Goal: Use online tool/utility: Use online tool/utility

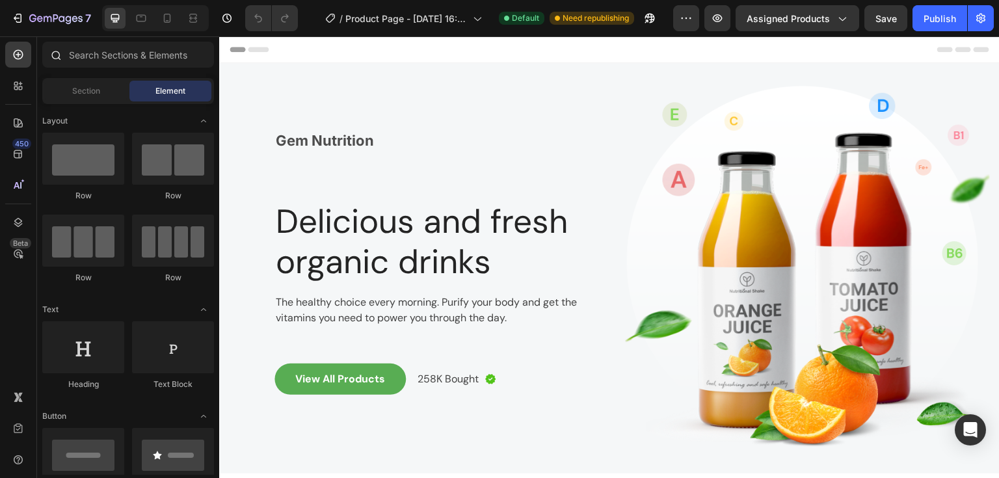
click at [62, 55] on div at bounding box center [55, 55] width 26 height 26
click at [115, 51] on input "text" at bounding box center [128, 55] width 172 height 26
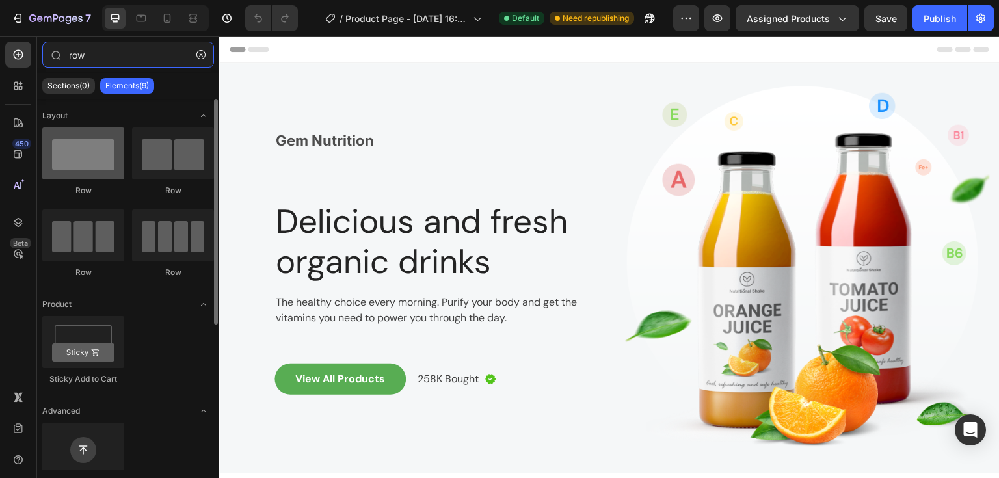
type input "row"
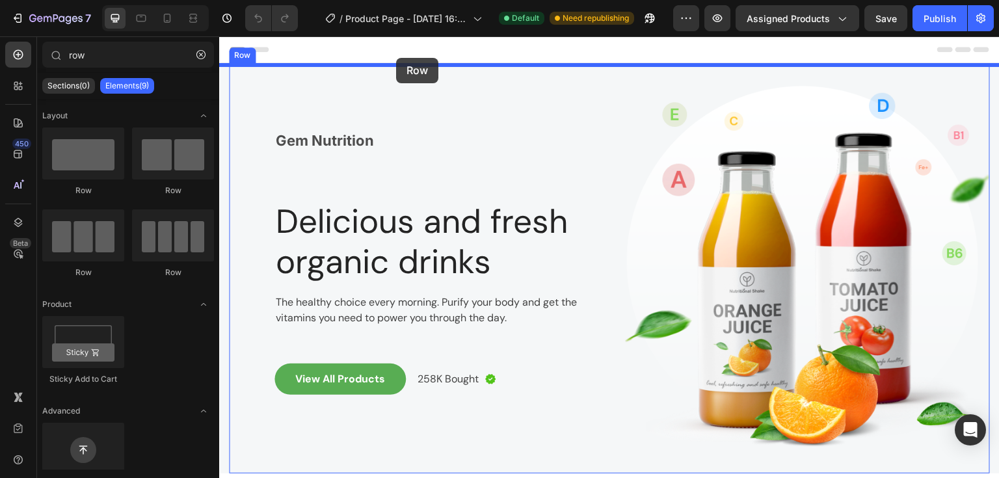
drag, startPoint x: 312, startPoint y: 196, endPoint x: 396, endPoint y: 58, distance: 162.4
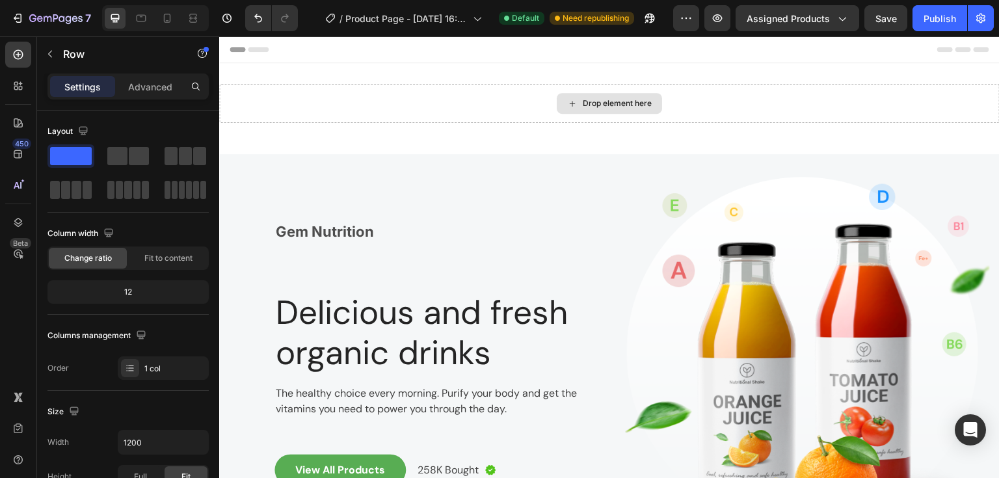
click at [595, 105] on div "Drop element here" at bounding box center [617, 103] width 69 height 10
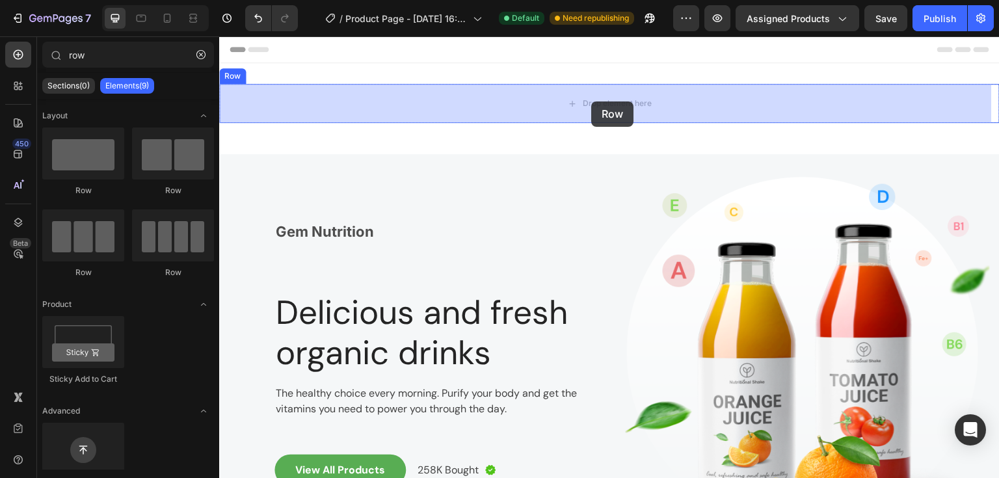
drag, startPoint x: 303, startPoint y: 195, endPoint x: 595, endPoint y: 98, distance: 307.8
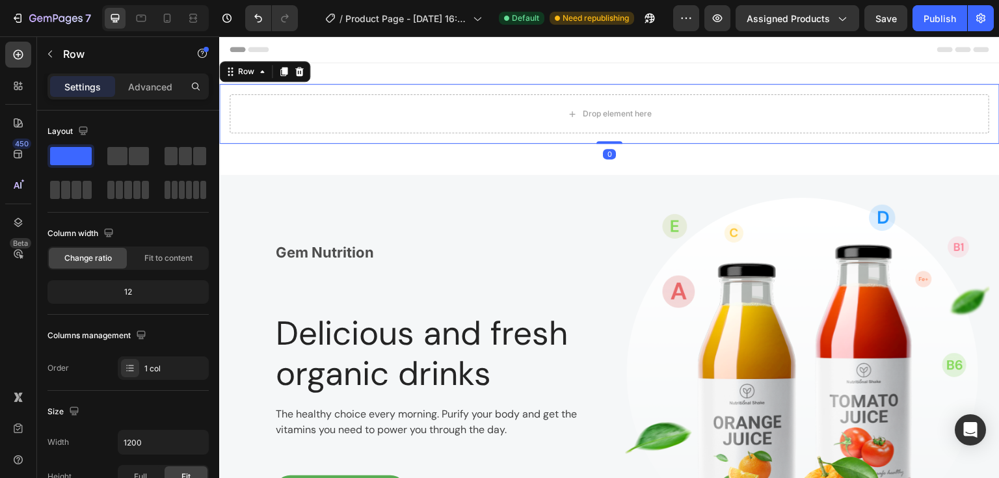
click at [440, 88] on div "Drop element here Row 0" at bounding box center [609, 114] width 781 height 60
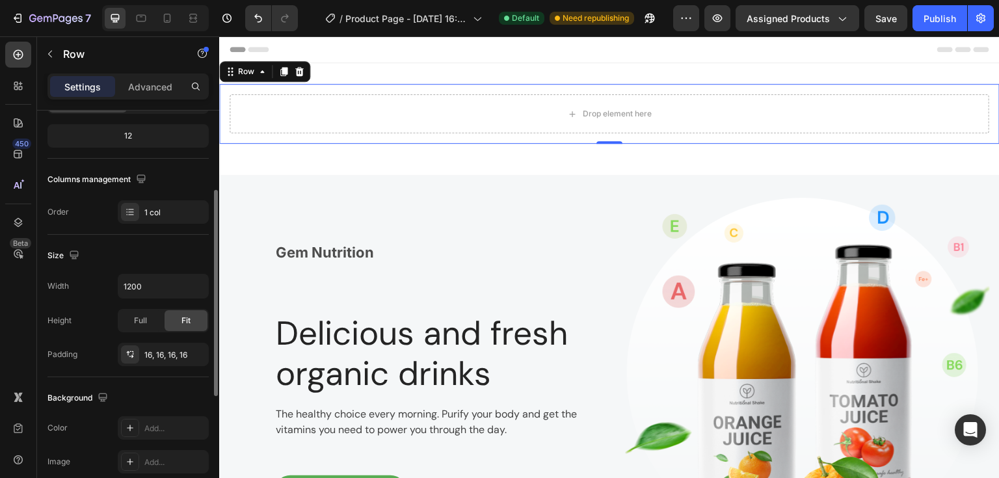
scroll to position [260, 0]
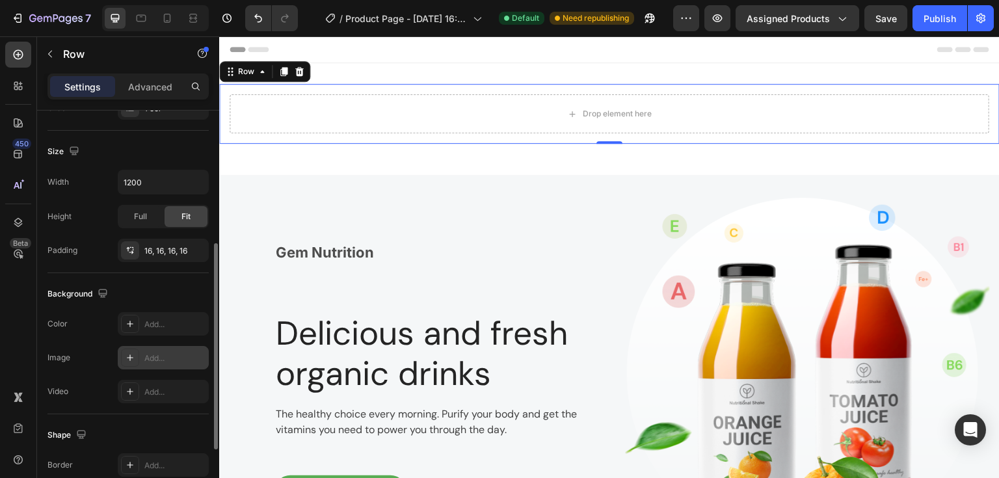
click at [154, 359] on div "Add..." at bounding box center [174, 359] width 61 height 12
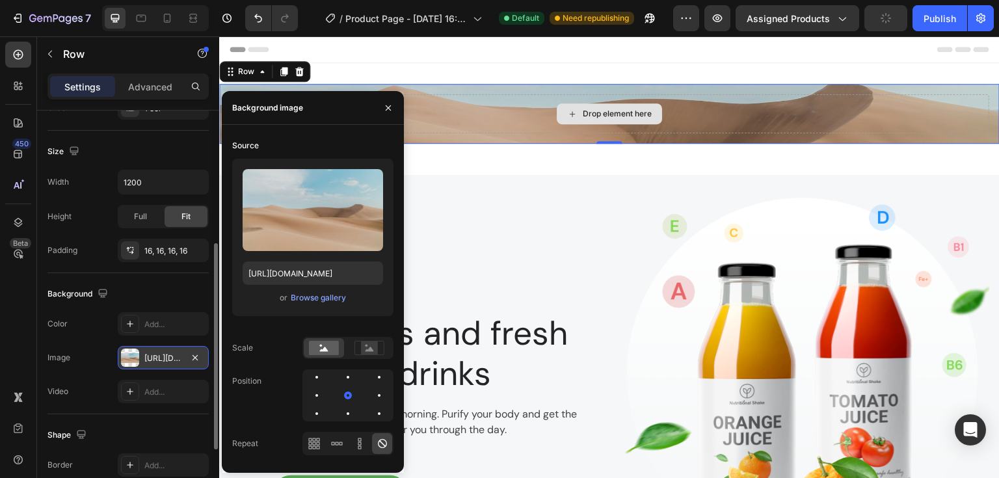
click at [603, 115] on div "Drop element here" at bounding box center [617, 114] width 69 height 10
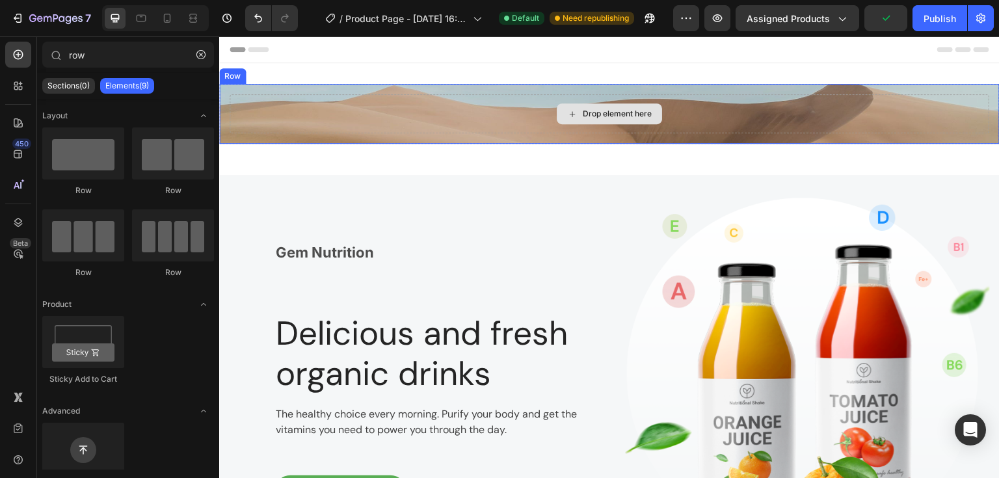
click at [601, 112] on div "Drop element here" at bounding box center [617, 114] width 69 height 10
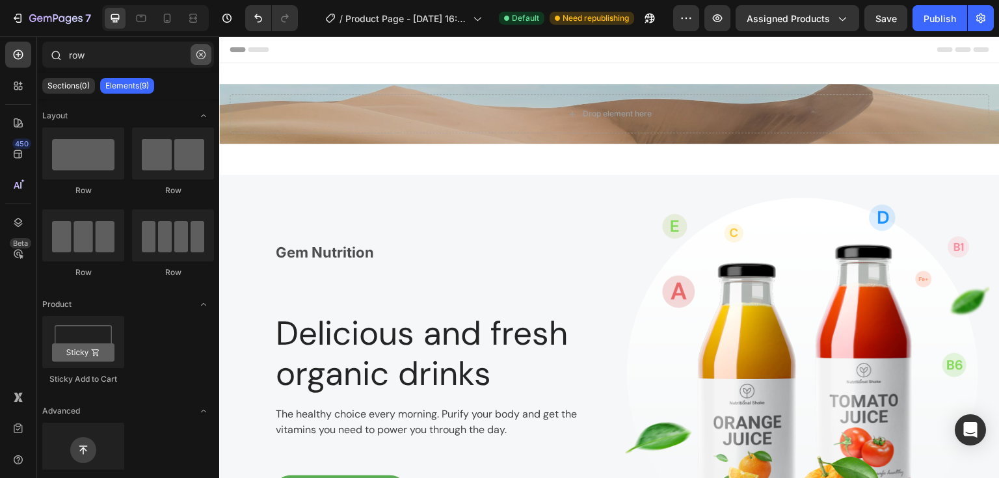
click at [199, 49] on button "button" at bounding box center [201, 54] width 21 height 21
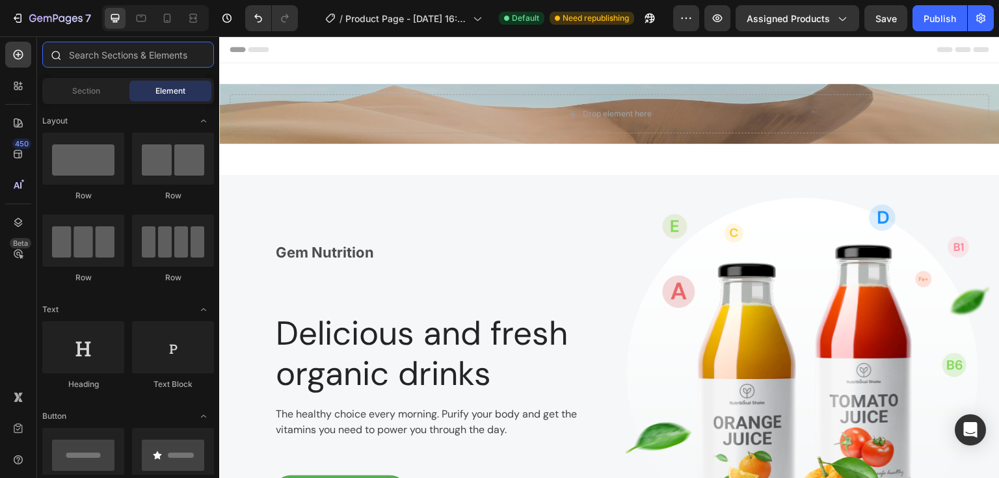
click at [131, 55] on input "text" at bounding box center [128, 55] width 172 height 26
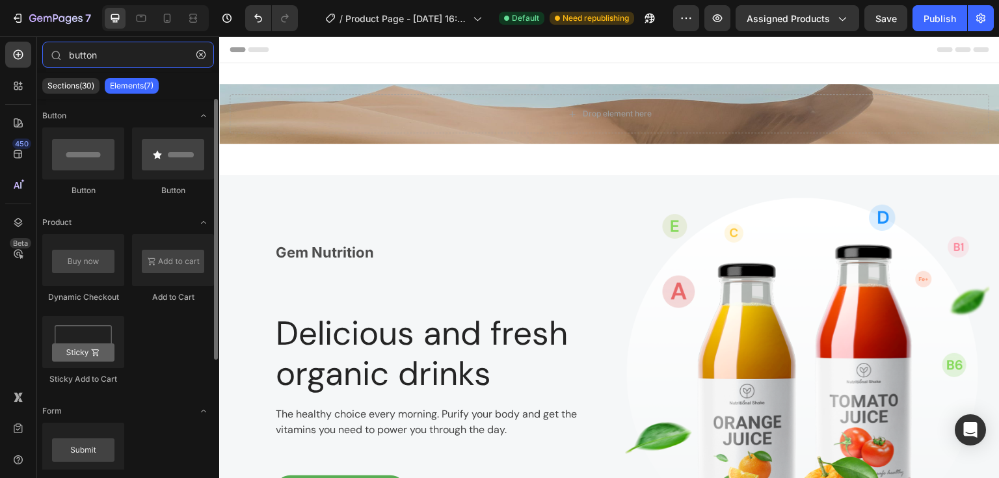
type input "button"
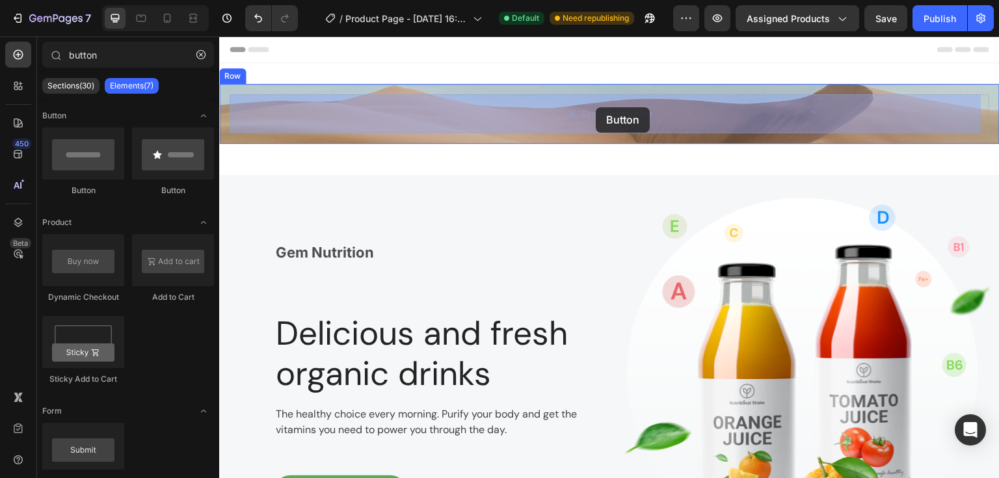
drag, startPoint x: 345, startPoint y: 195, endPoint x: 596, endPoint y: 107, distance: 265.5
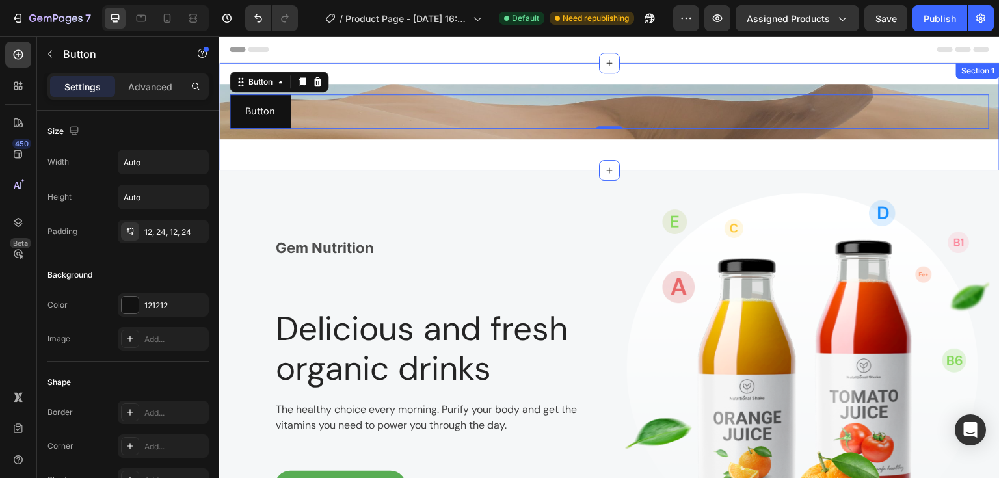
click at [383, 70] on div "Button Button 0 Row Row Section 1" at bounding box center [609, 116] width 781 height 107
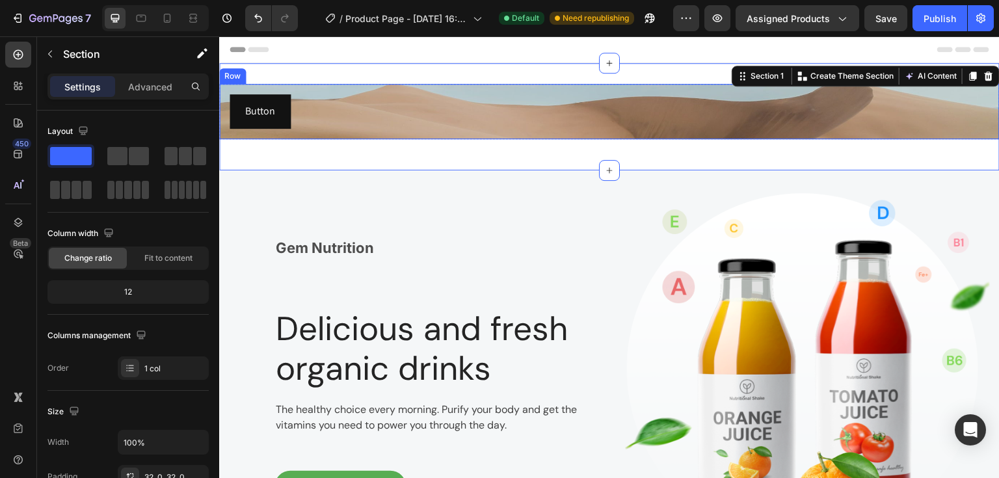
click at [386, 87] on div "Button Button Row" at bounding box center [609, 111] width 781 height 55
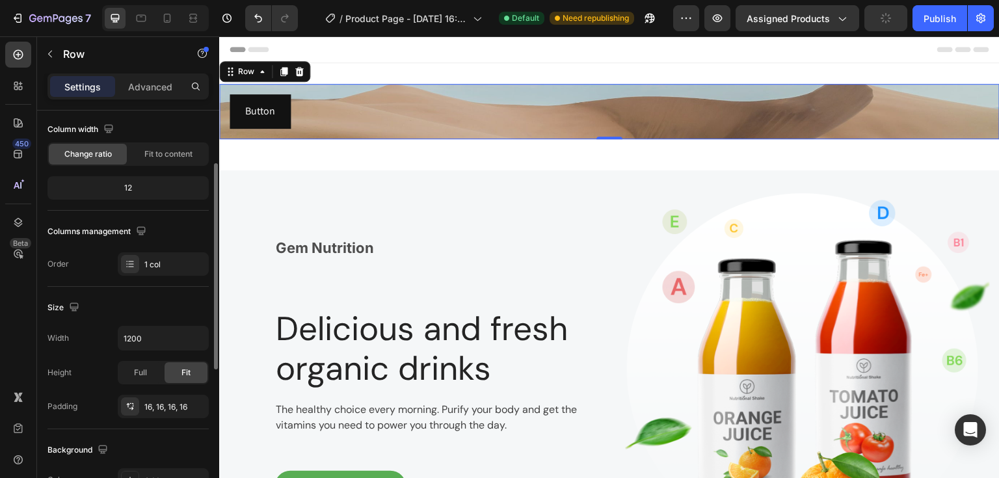
scroll to position [156, 0]
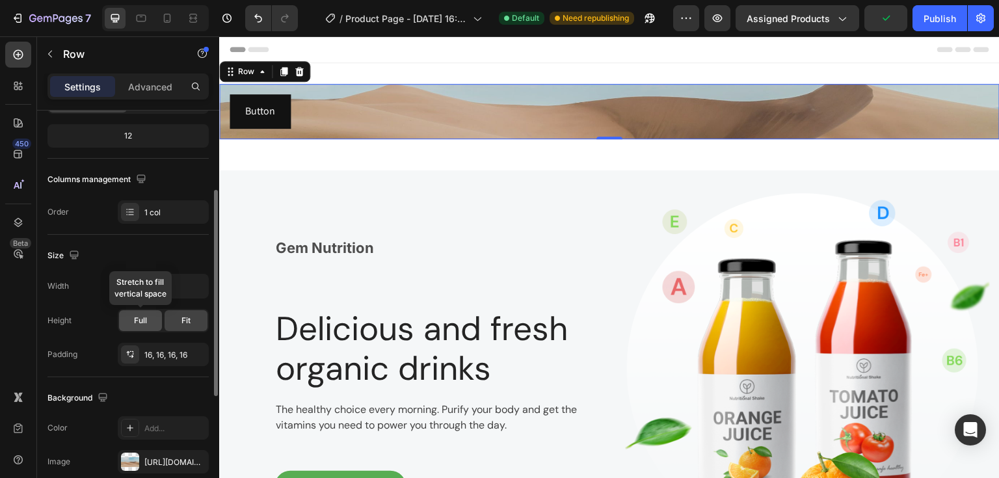
click at [146, 319] on span "Full" at bounding box center [140, 321] width 13 height 12
click at [174, 282] on input "1200" at bounding box center [163, 286] width 90 height 23
click at [199, 284] on icon "button" at bounding box center [196, 286] width 13 height 13
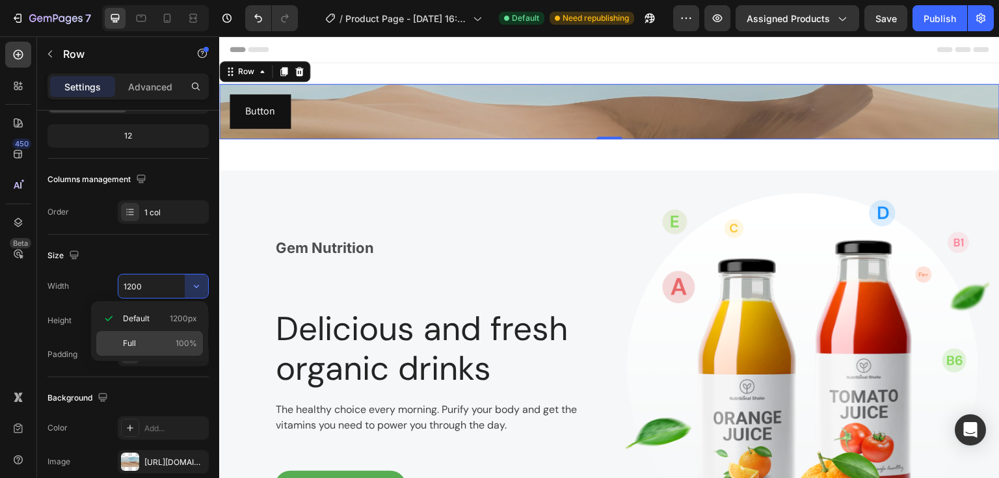
click at [154, 338] on p "Full 100%" at bounding box center [160, 344] width 74 height 12
type input "100%"
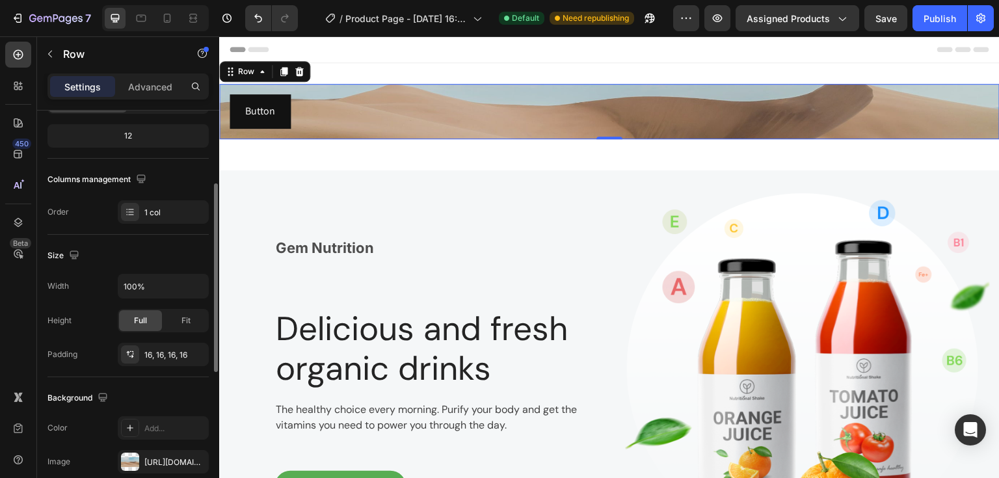
click at [131, 245] on div "Size" at bounding box center [127, 255] width 161 height 21
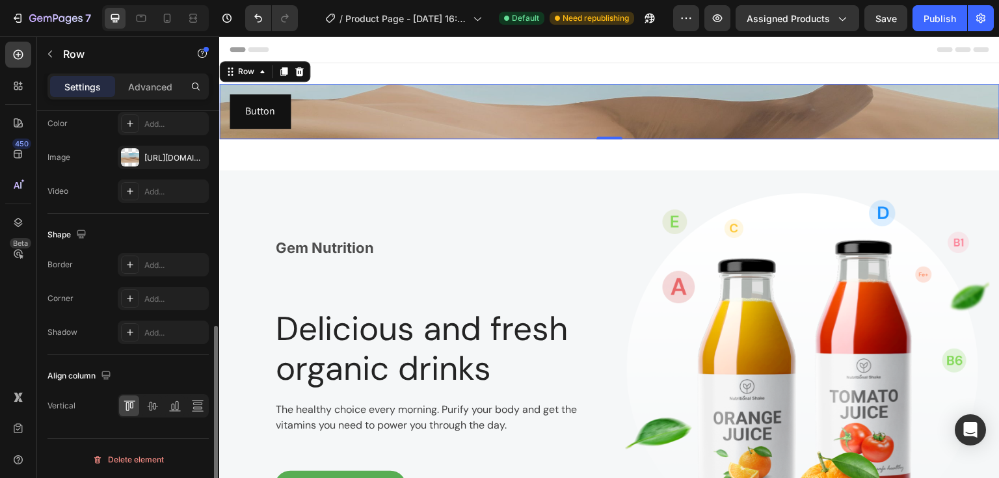
scroll to position [200, 0]
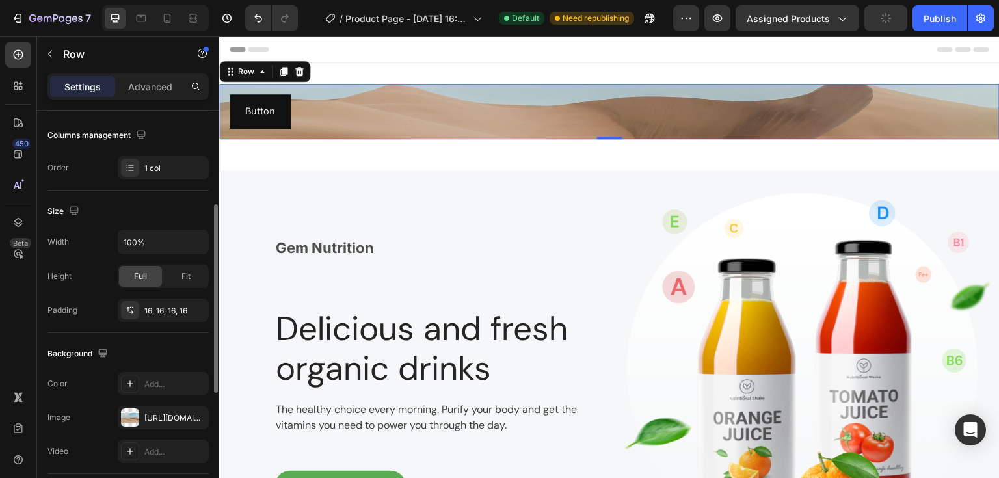
click at [142, 83] on p "Advanced" at bounding box center [150, 87] width 44 height 14
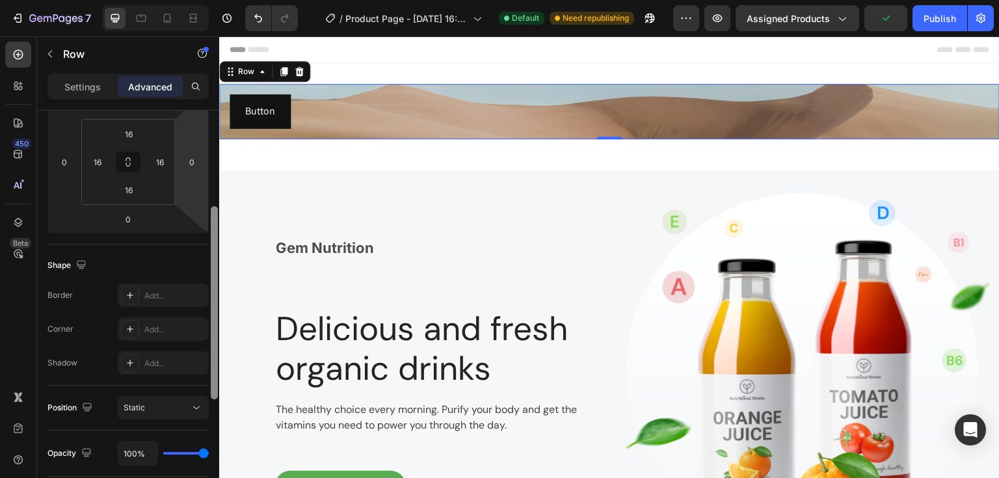
scroll to position [96, 0]
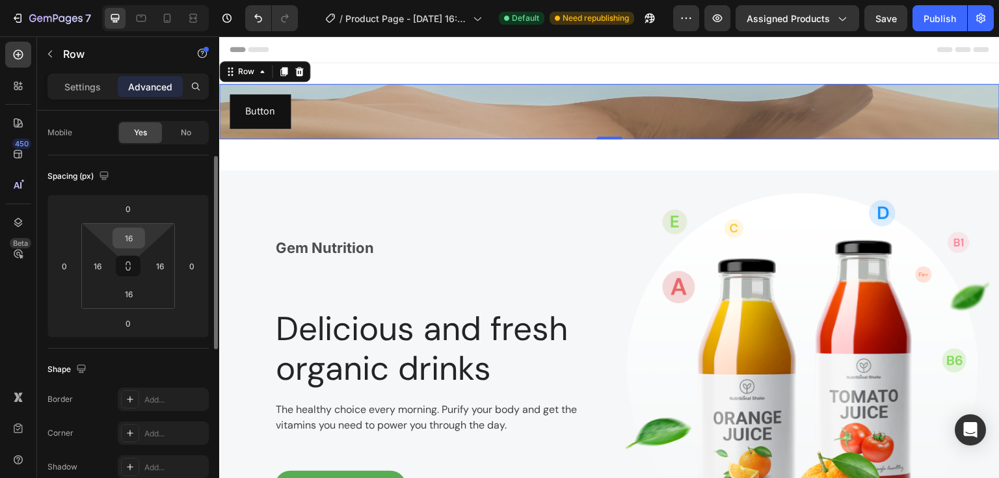
click at [138, 237] on input "16" at bounding box center [129, 238] width 26 height 20
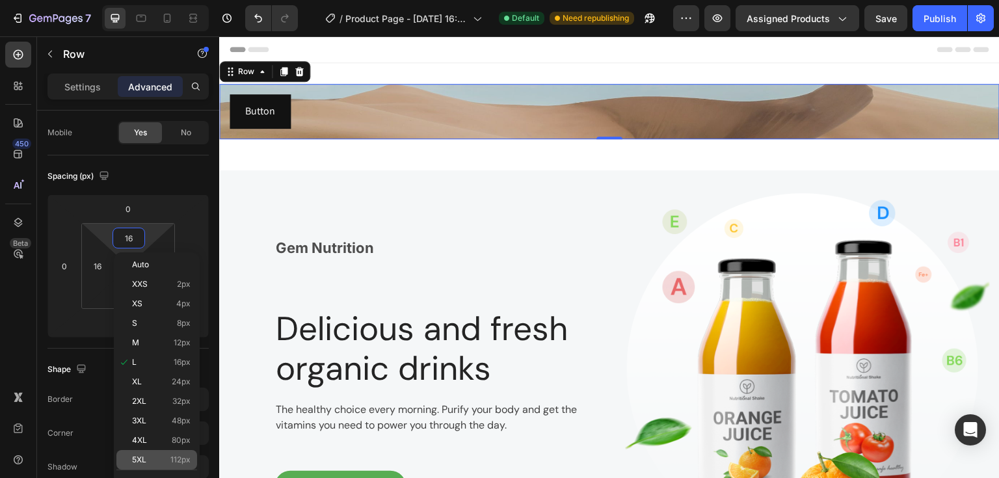
click at [178, 462] on span "112px" at bounding box center [180, 459] width 20 height 9
type input "112"
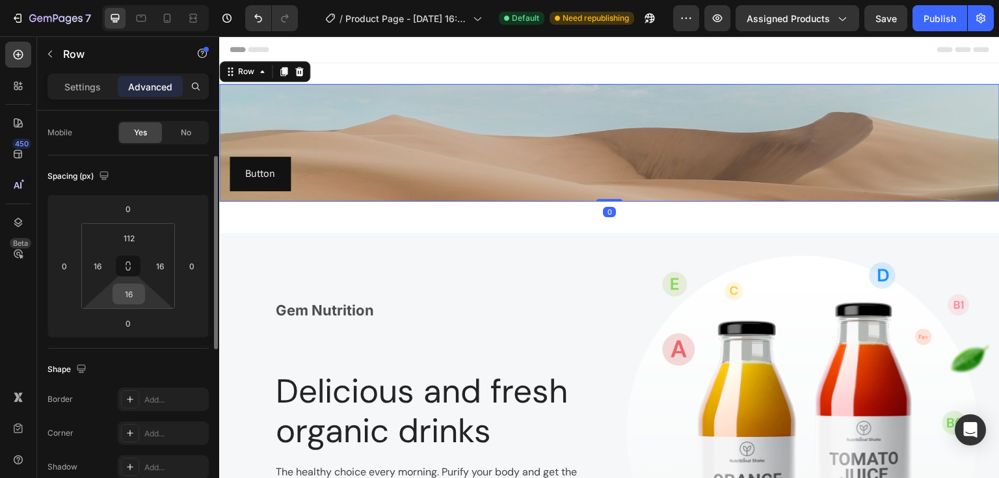
click at [131, 291] on input "16" at bounding box center [129, 294] width 26 height 20
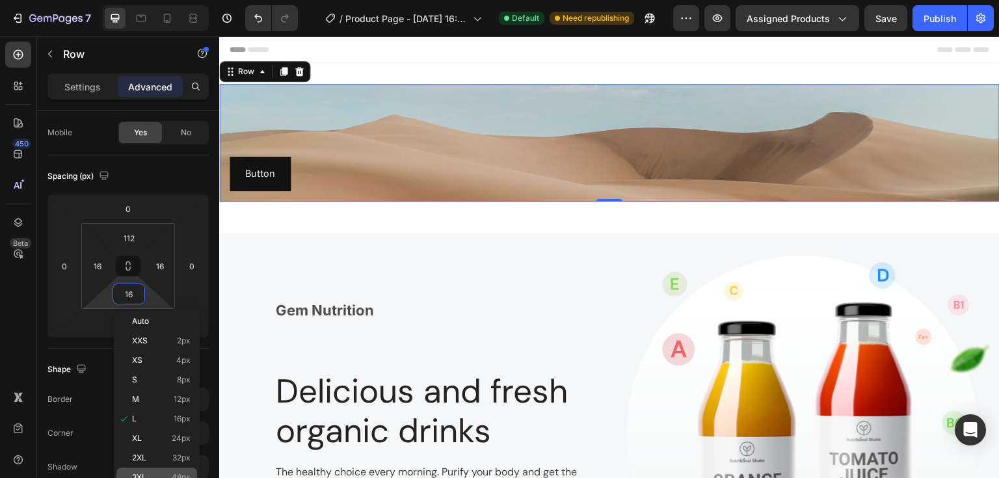
click at [184, 472] on div "3XL 48px" at bounding box center [156, 478] width 81 height 20
type input "48"
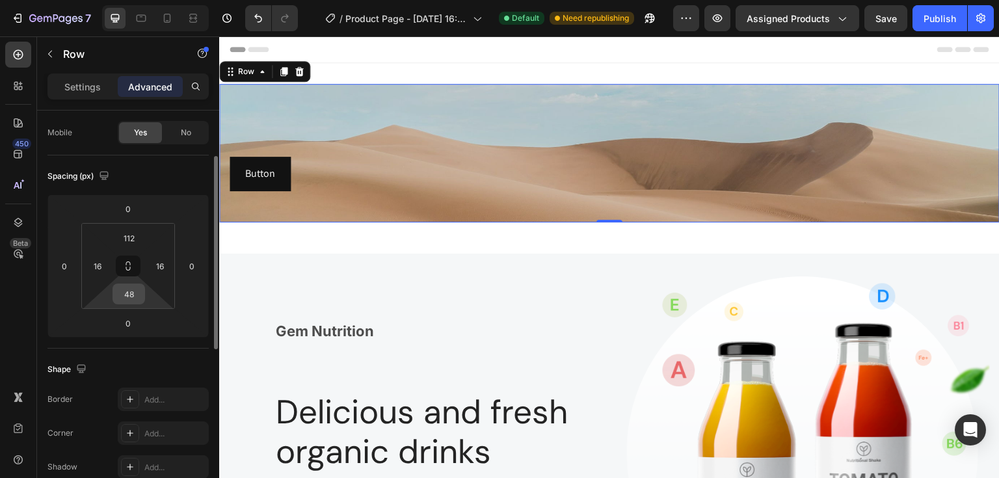
click at [139, 293] on input "48" at bounding box center [129, 294] width 26 height 20
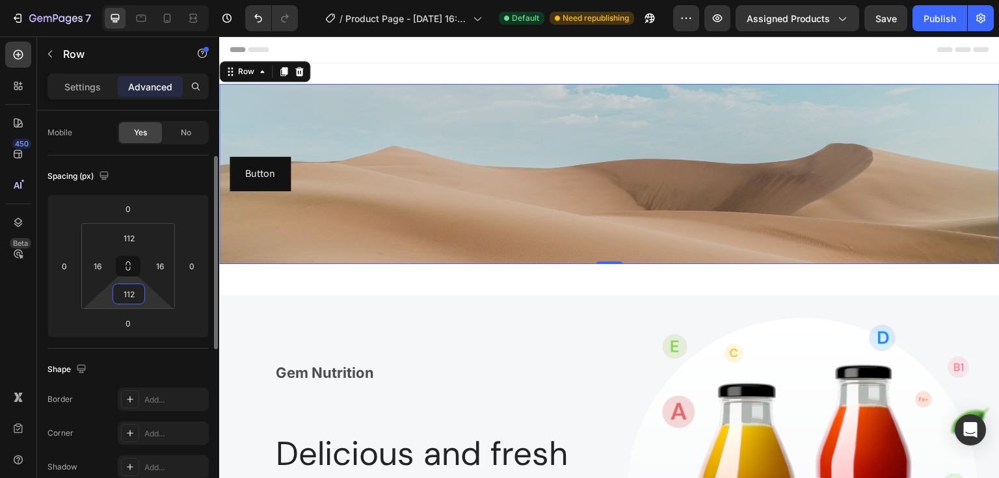
type input "112"
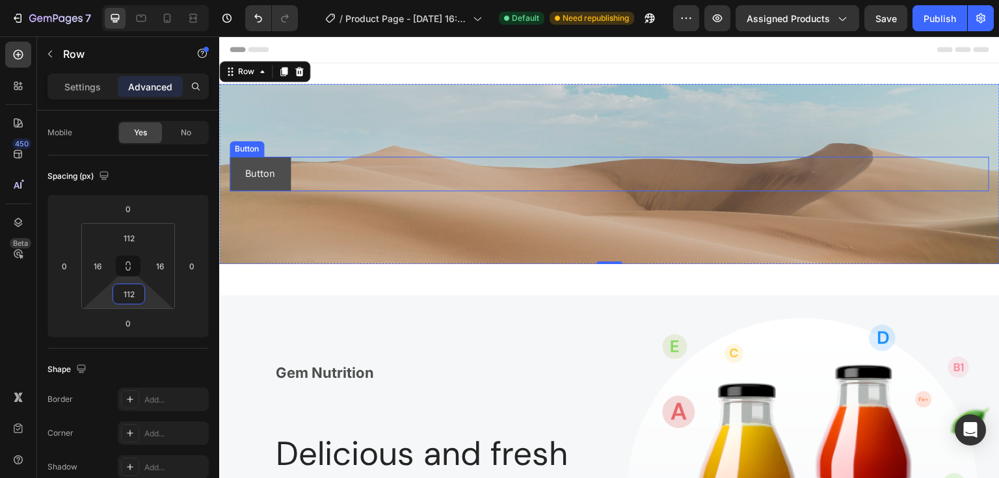
click at [278, 169] on button "Button" at bounding box center [260, 174] width 61 height 34
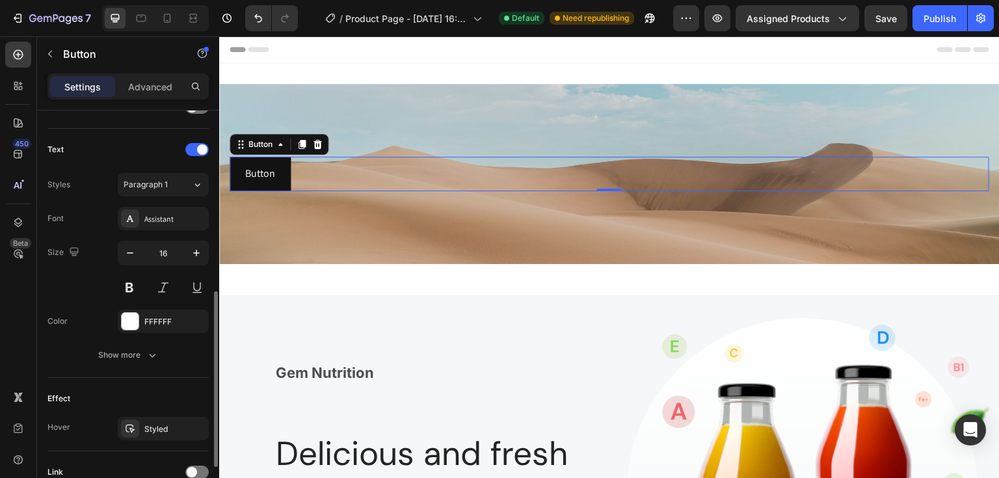
scroll to position [526, 0]
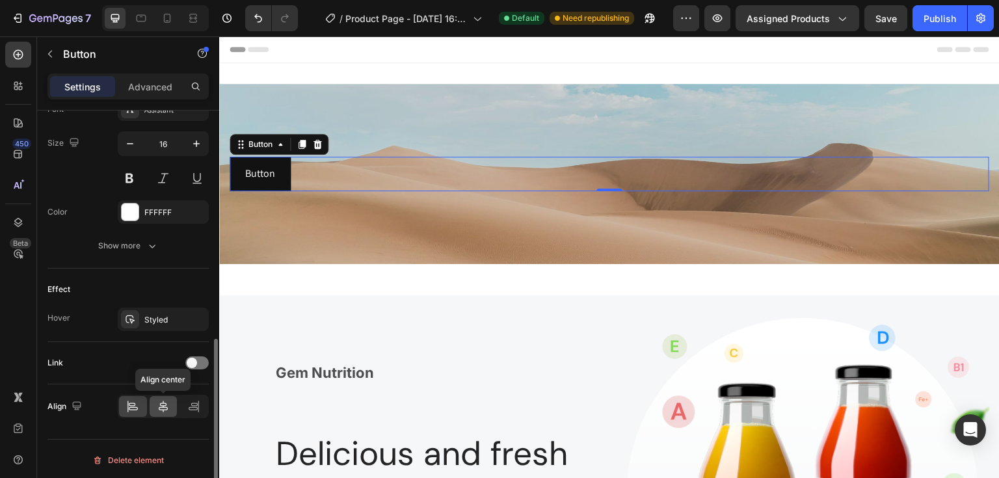
click at [159, 400] on icon at bounding box center [163, 406] width 13 height 13
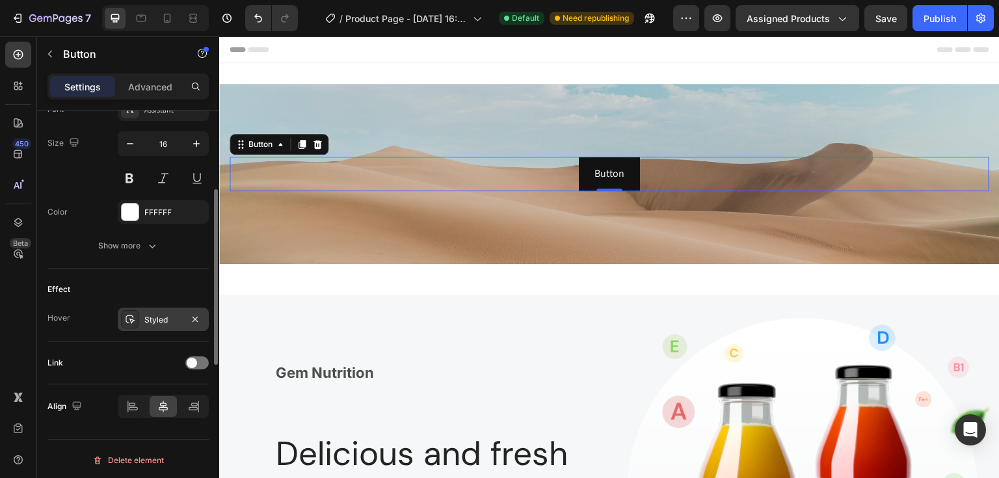
scroll to position [422, 0]
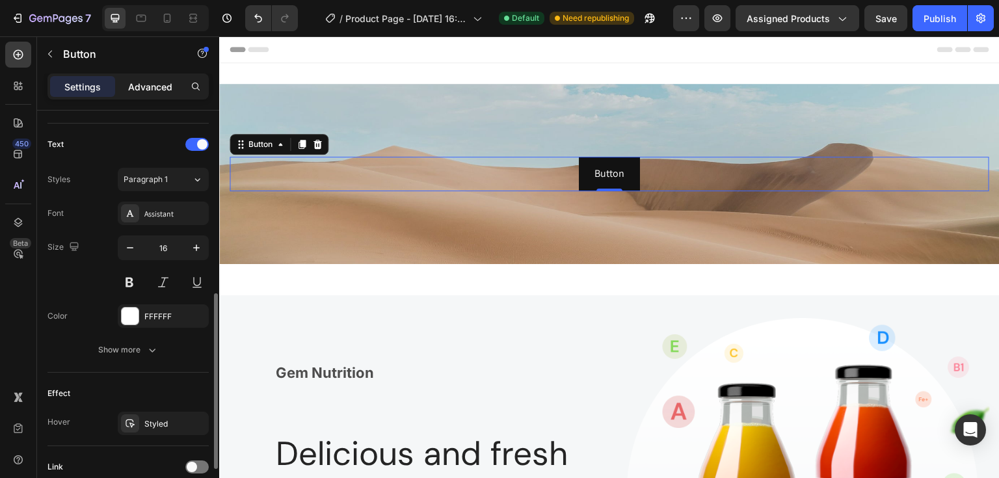
click at [152, 77] on div "Advanced" at bounding box center [150, 86] width 65 height 21
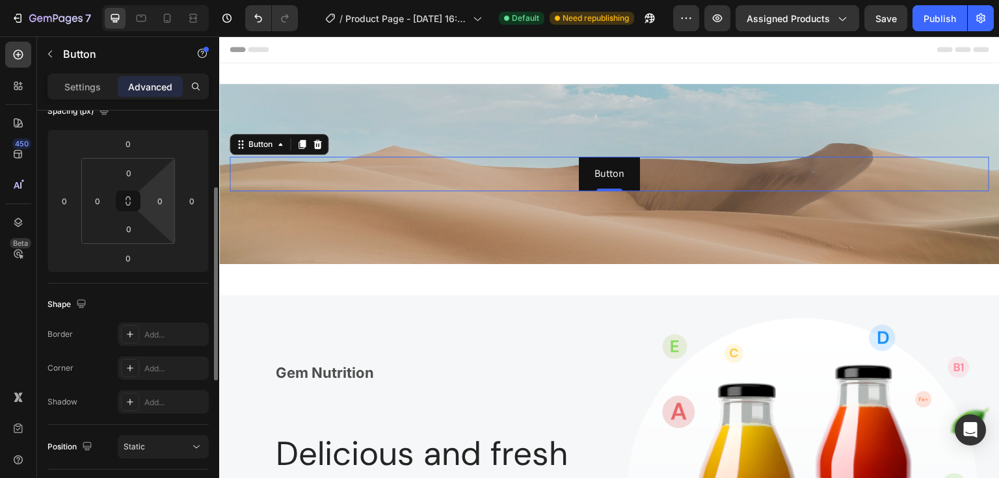
scroll to position [57, 0]
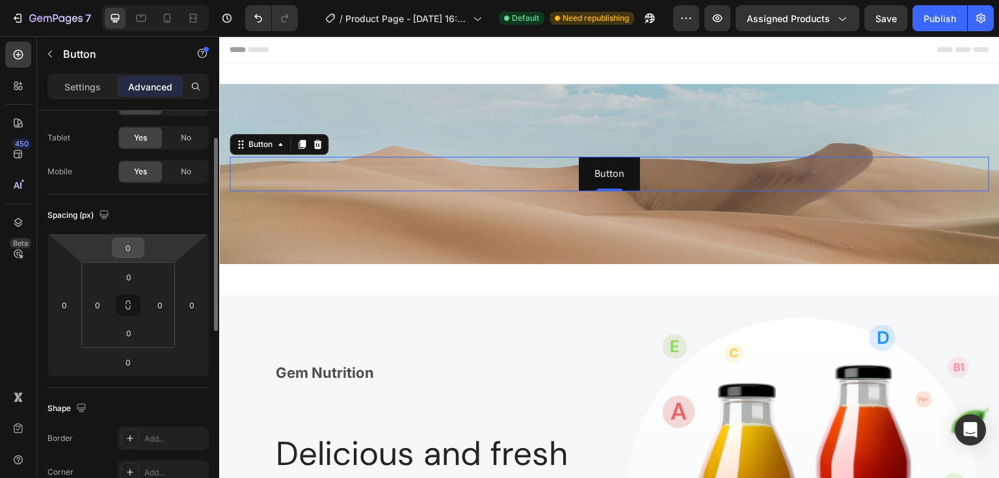
click at [135, 248] on input "0" at bounding box center [128, 248] width 26 height 20
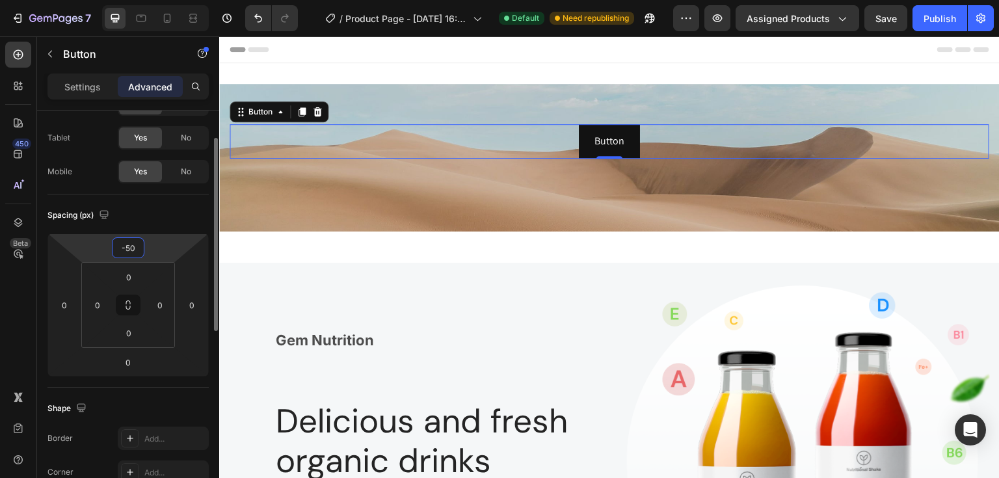
type input "-5"
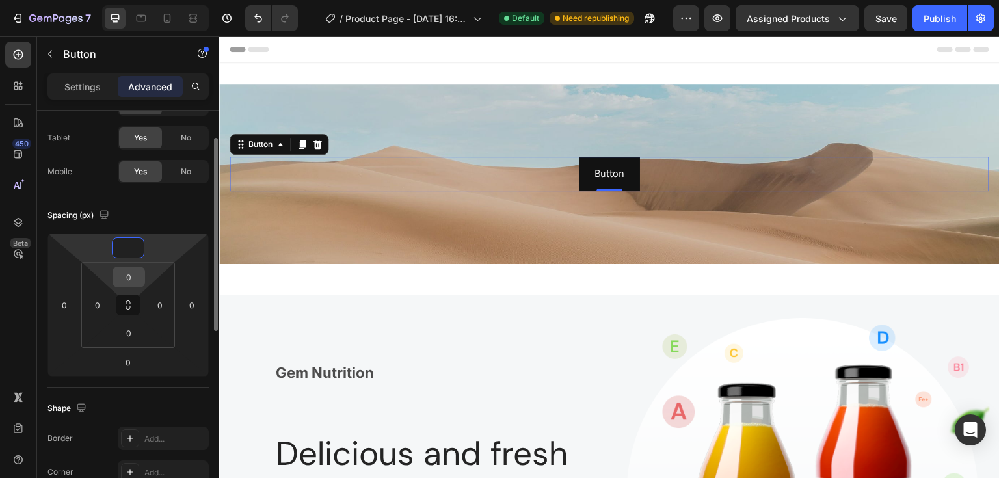
click at [137, 279] on input "0" at bounding box center [129, 277] width 26 height 20
type input "0"
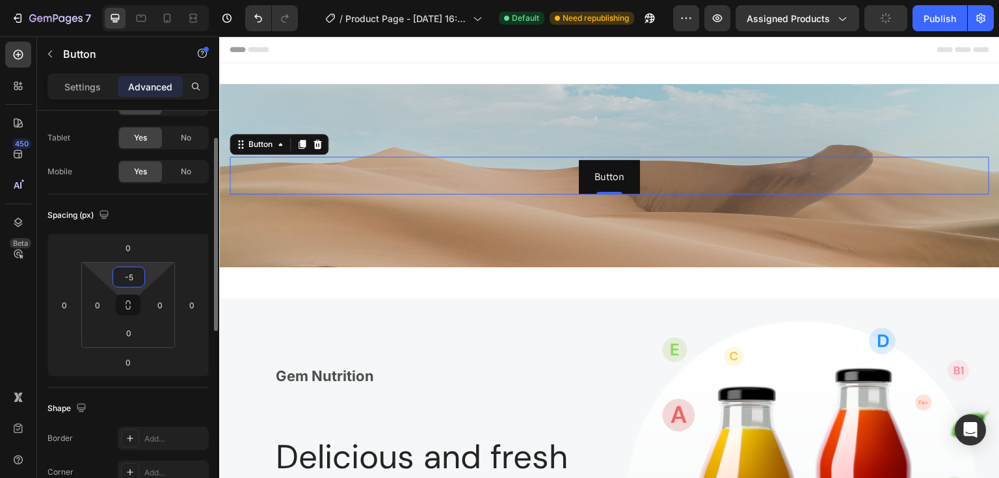
type input "-"
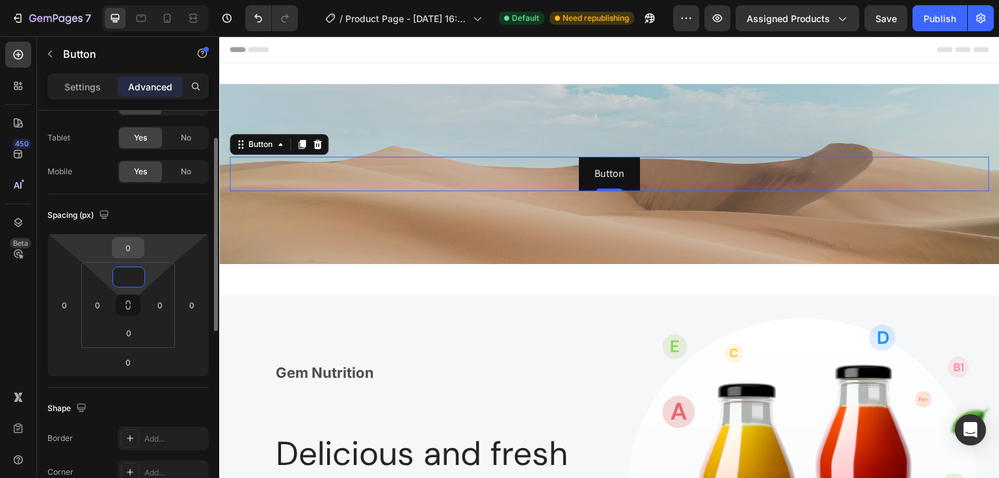
click at [137, 247] on input "0" at bounding box center [128, 248] width 26 height 20
type input "0"
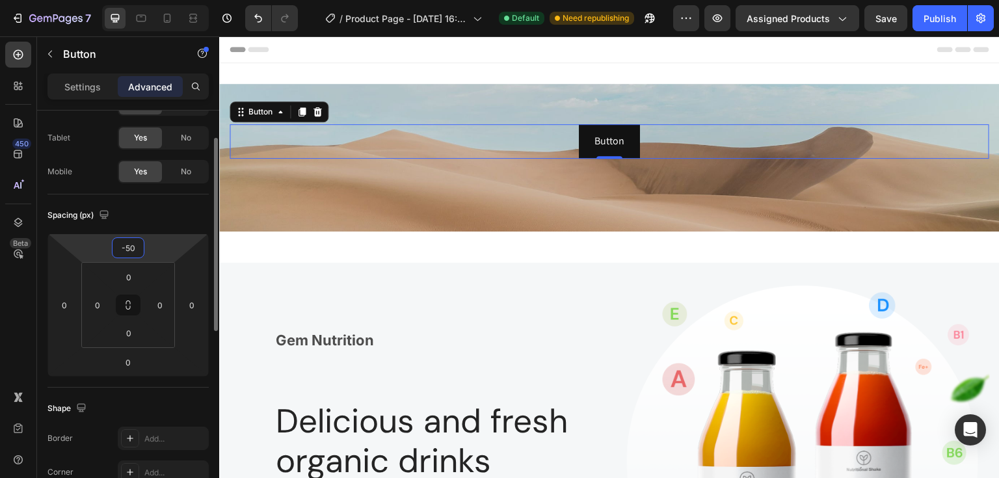
type input "-5"
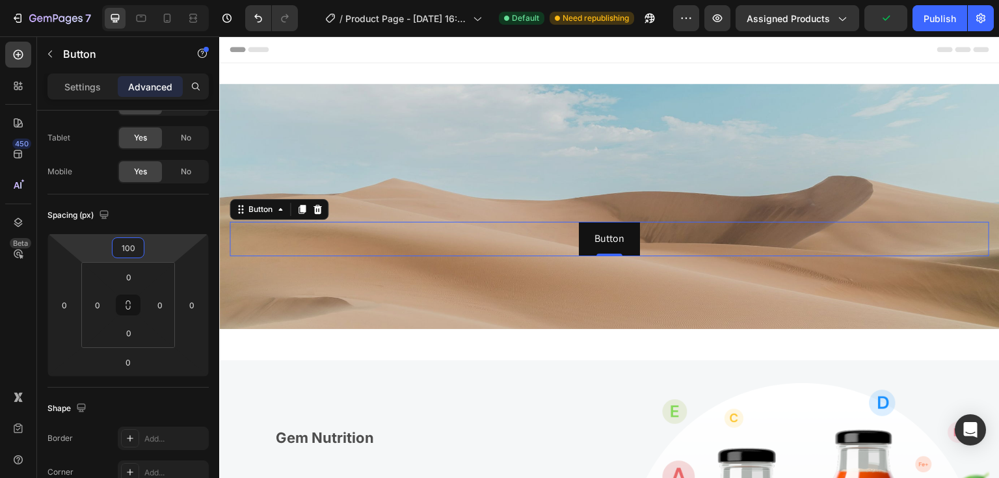
type input "100"
click at [670, 244] on div "Button Button 0" at bounding box center [610, 239] width 760 height 34
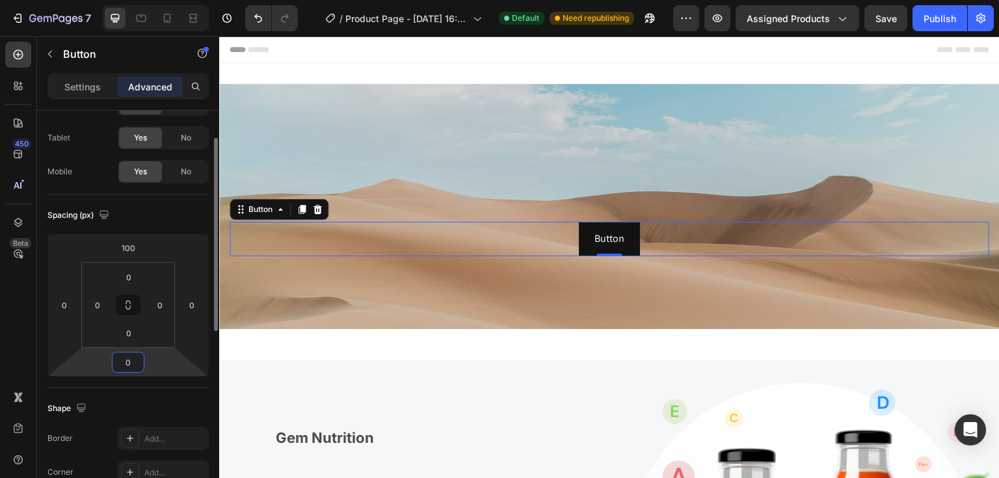
click at [131, 365] on input "0" at bounding box center [128, 363] width 26 height 20
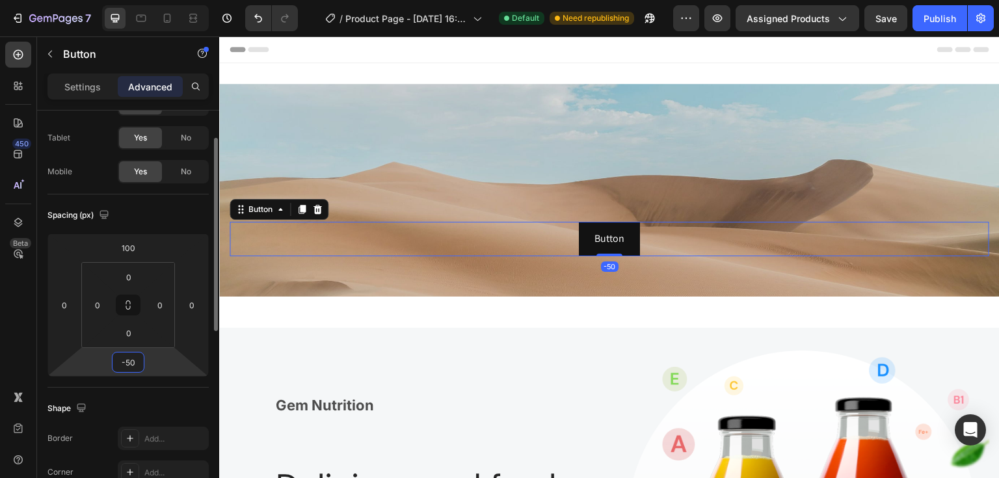
type input "-5"
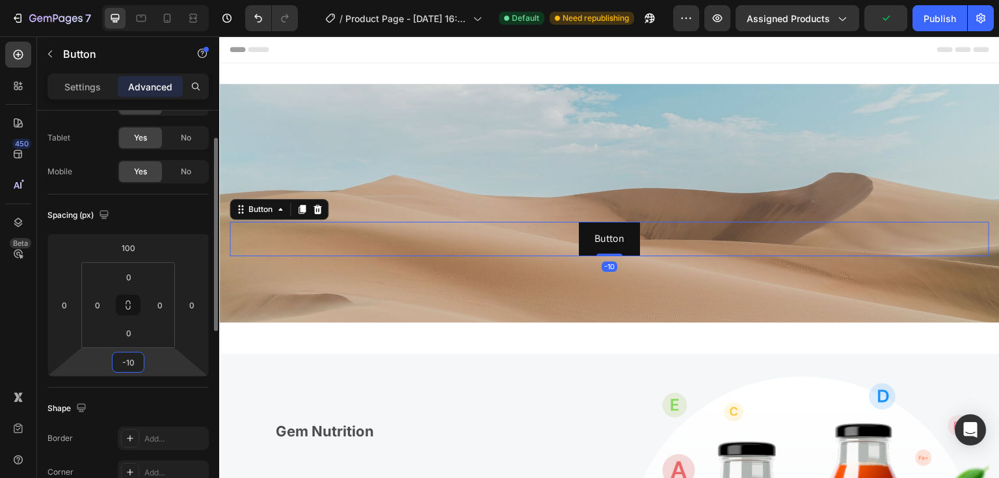
type input "-1"
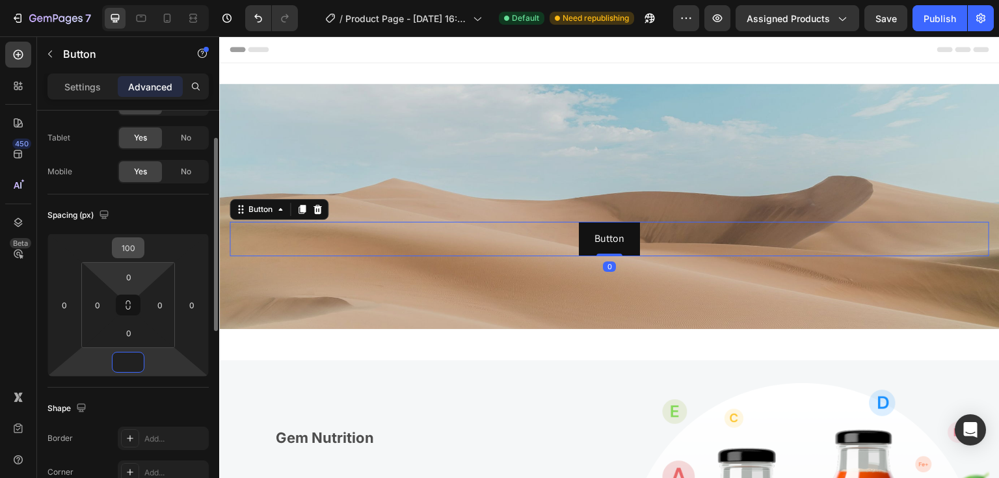
click at [128, 252] on input "100" at bounding box center [128, 248] width 26 height 20
type input "0"
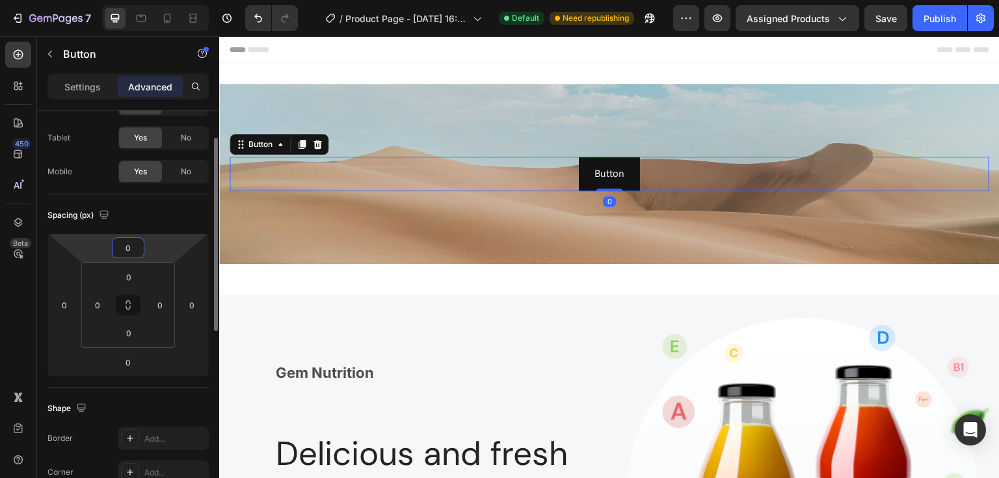
type input "0"
click at [540, 119] on div "Button Button 0 Row" at bounding box center [609, 174] width 781 height 180
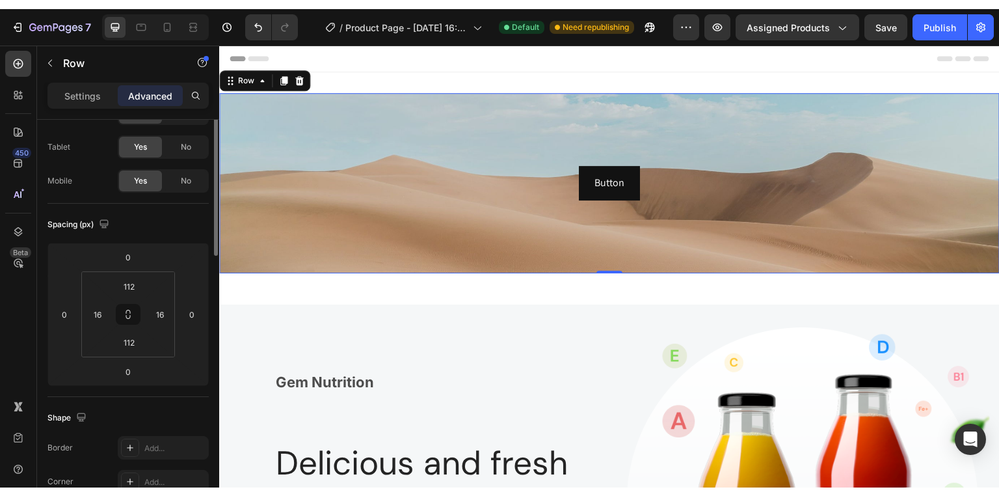
scroll to position [0, 0]
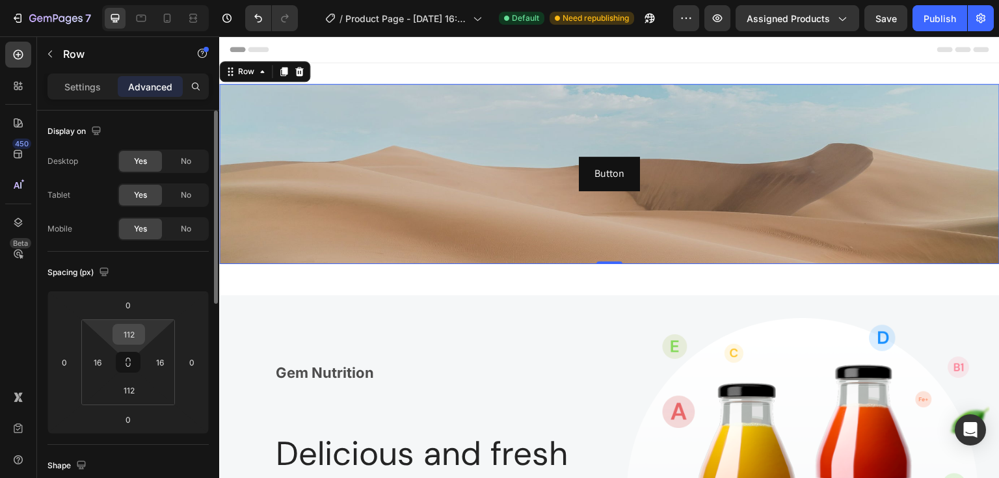
click at [131, 333] on input "112" at bounding box center [129, 335] width 26 height 20
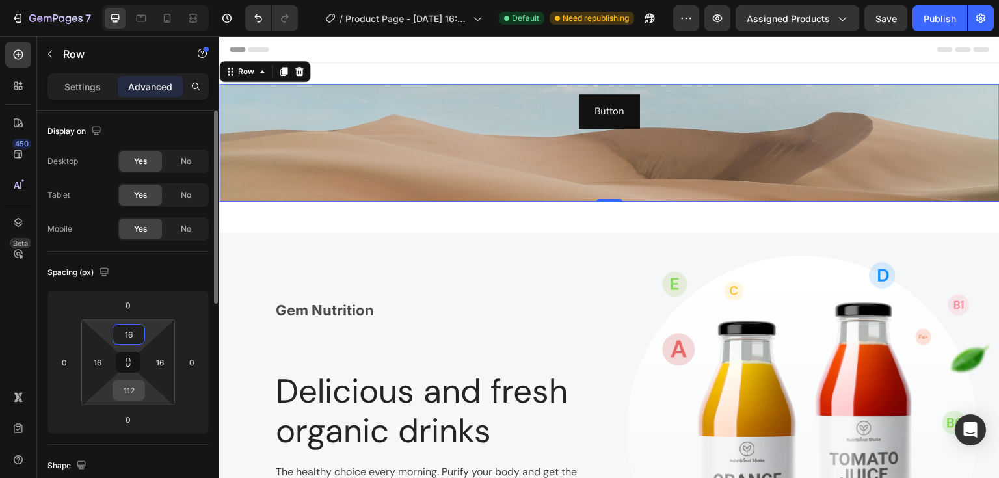
type input "16"
click at [130, 386] on input "112" at bounding box center [129, 391] width 26 height 20
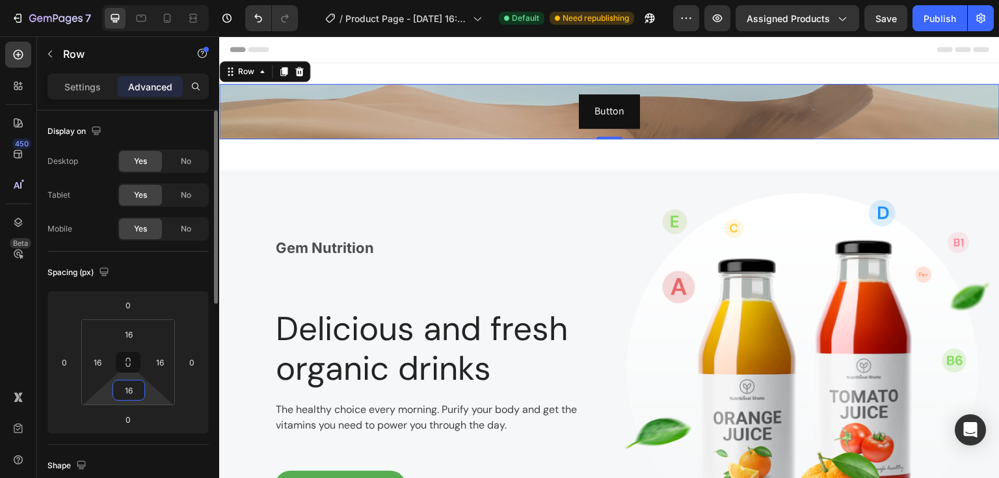
type input "16"
